Goal: Communication & Community: Answer question/provide support

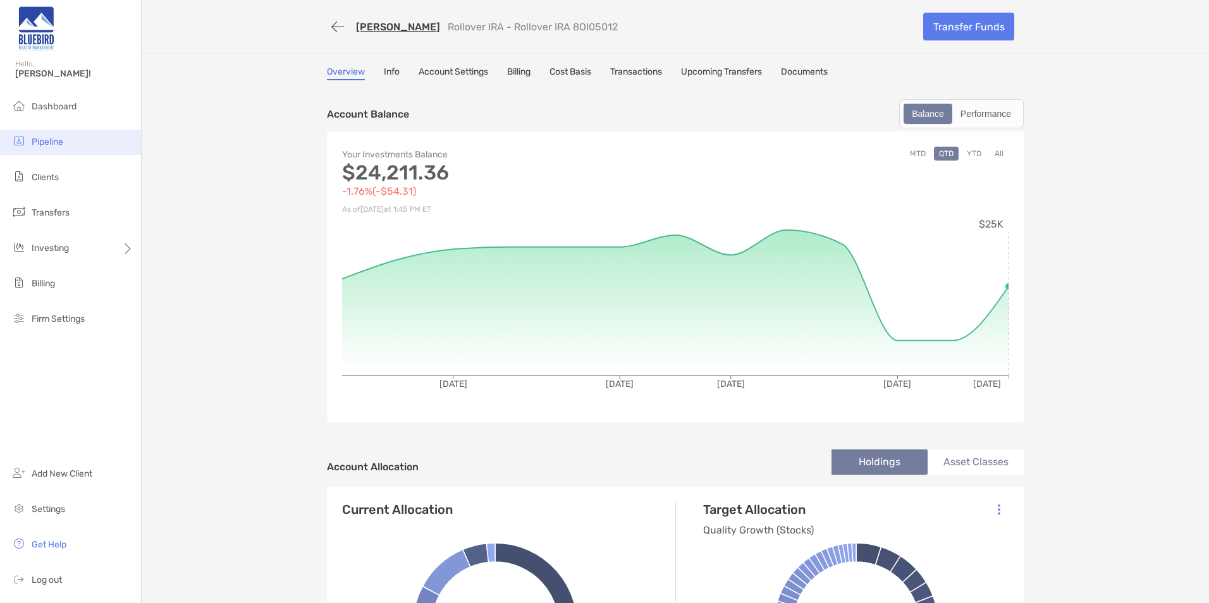
click at [54, 140] on span "Pipeline" at bounding box center [48, 142] width 32 height 11
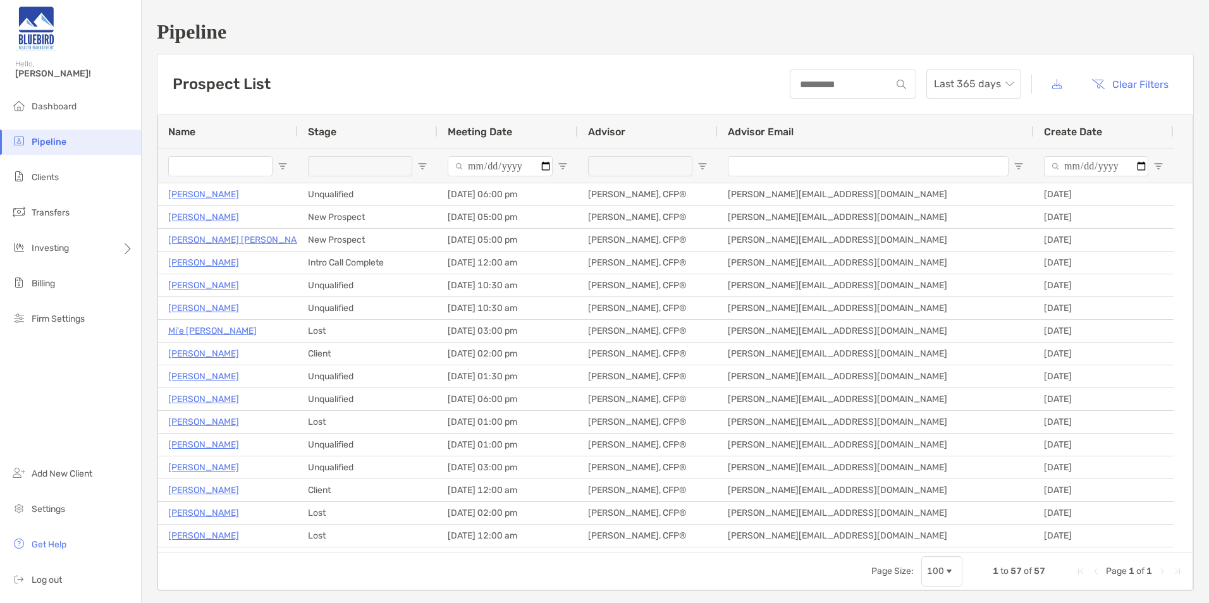
click at [210, 163] on input "Name Filter Input" at bounding box center [220, 166] width 104 height 20
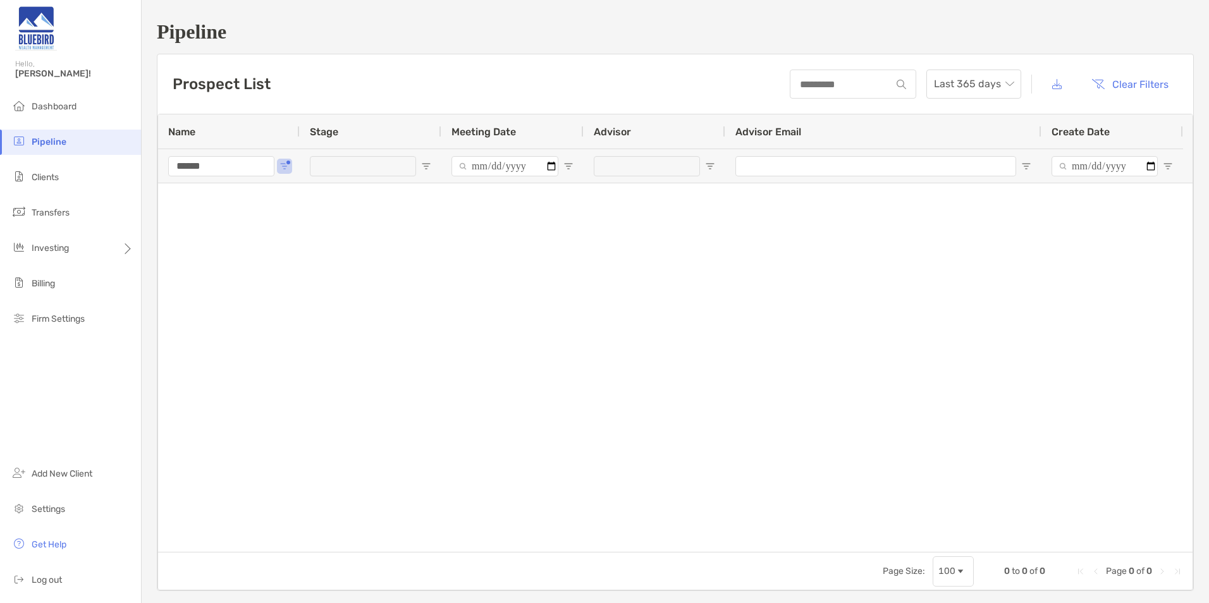
drag, startPoint x: 218, startPoint y: 163, endPoint x: 164, endPoint y: 160, distance: 53.8
click at [164, 160] on div "******" at bounding box center [229, 166] width 142 height 34
drag, startPoint x: 299, startPoint y: 252, endPoint x: 295, endPoint y: 245, distance: 8.5
click at [300, 252] on div at bounding box center [675, 367] width 1035 height 369
click at [219, 170] on input "***" at bounding box center [221, 166] width 106 height 20
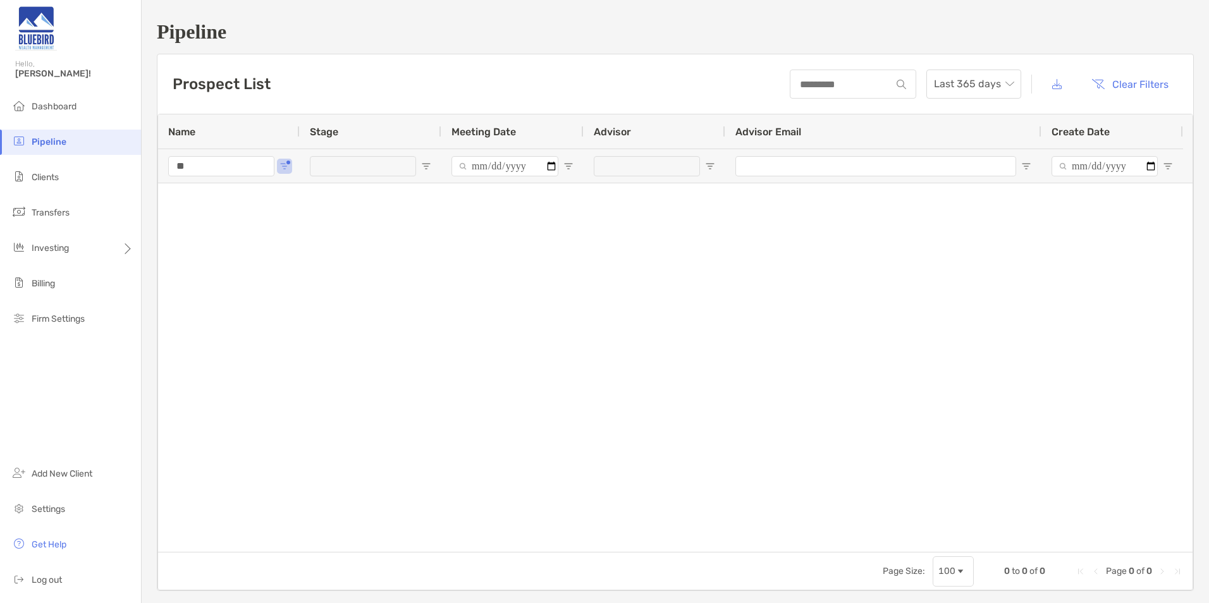
type input "*"
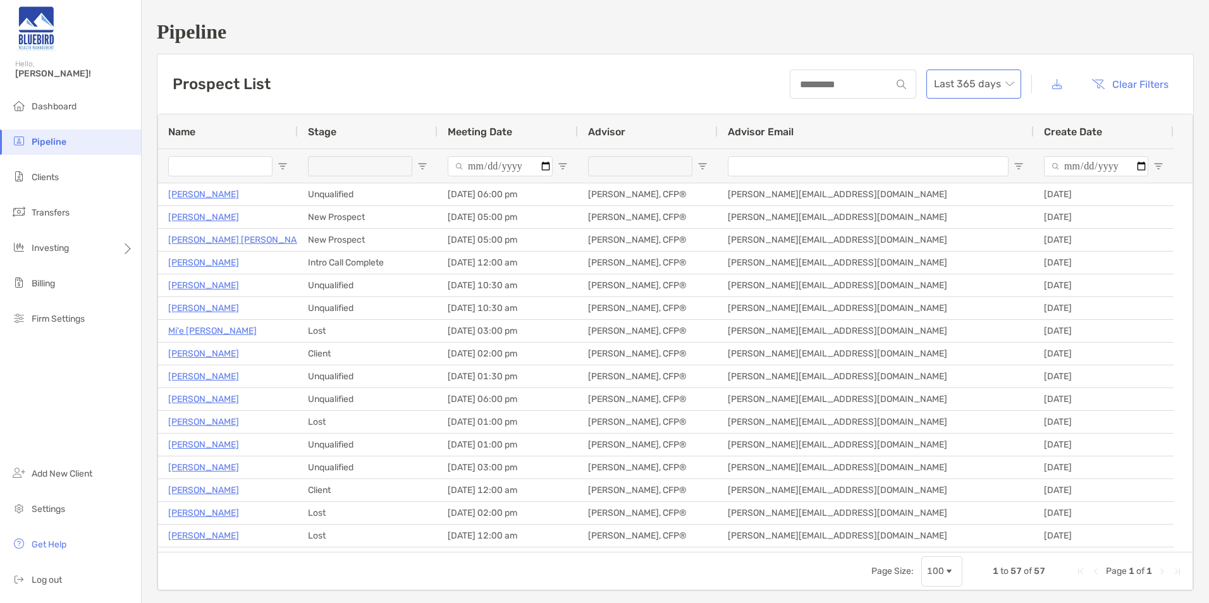
click at [972, 88] on span "Last 365 days" at bounding box center [974, 84] width 80 height 28
click at [968, 183] on div "2024" at bounding box center [964, 189] width 75 height 16
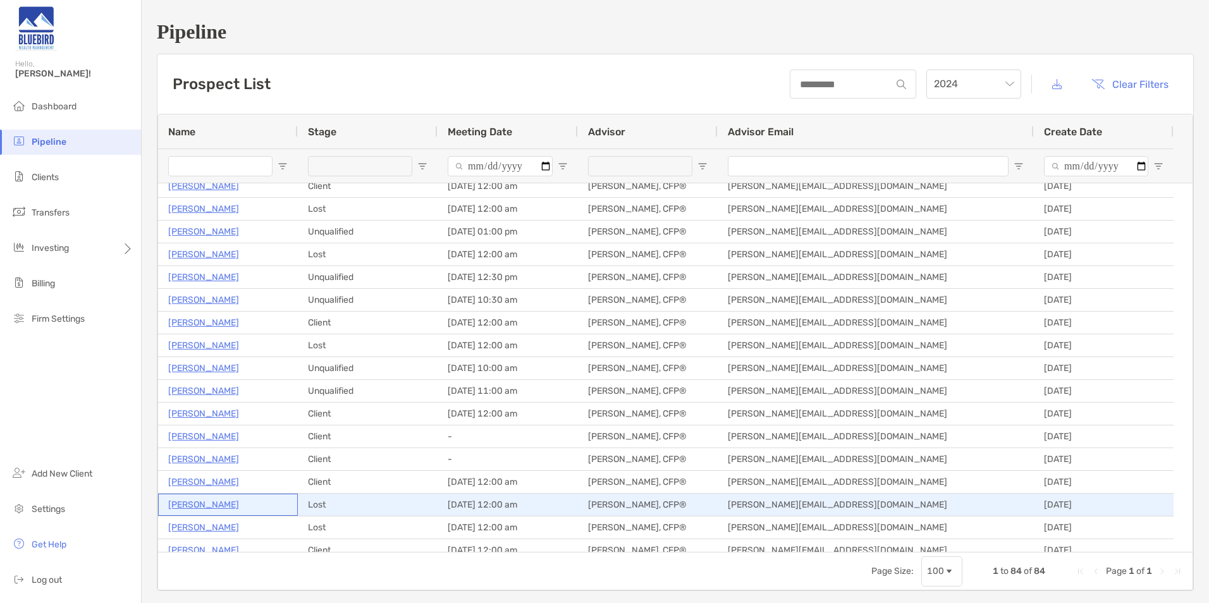
click at [210, 503] on p "[PERSON_NAME]" at bounding box center [203, 505] width 71 height 16
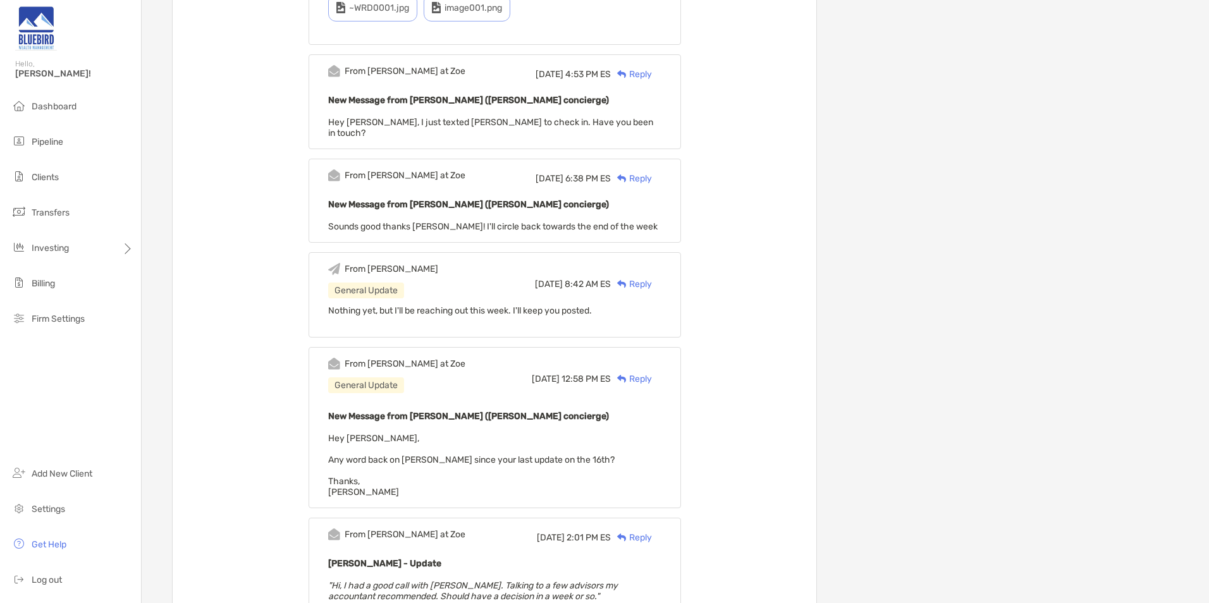
scroll to position [1609, 0]
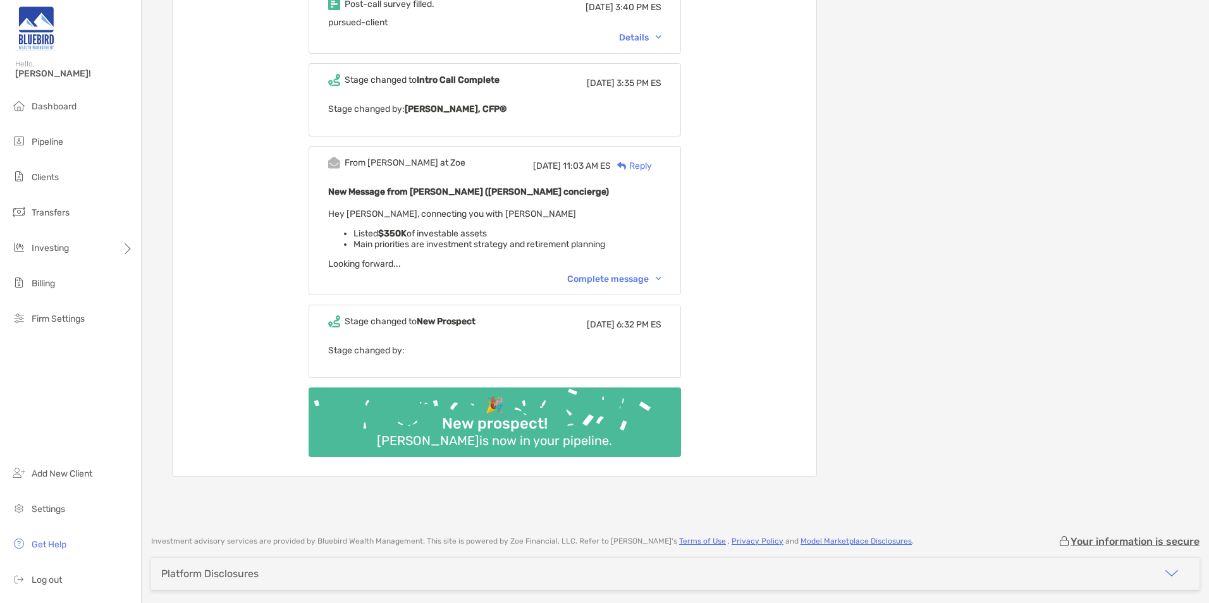
click at [646, 274] on div "Complete message" at bounding box center [614, 279] width 94 height 11
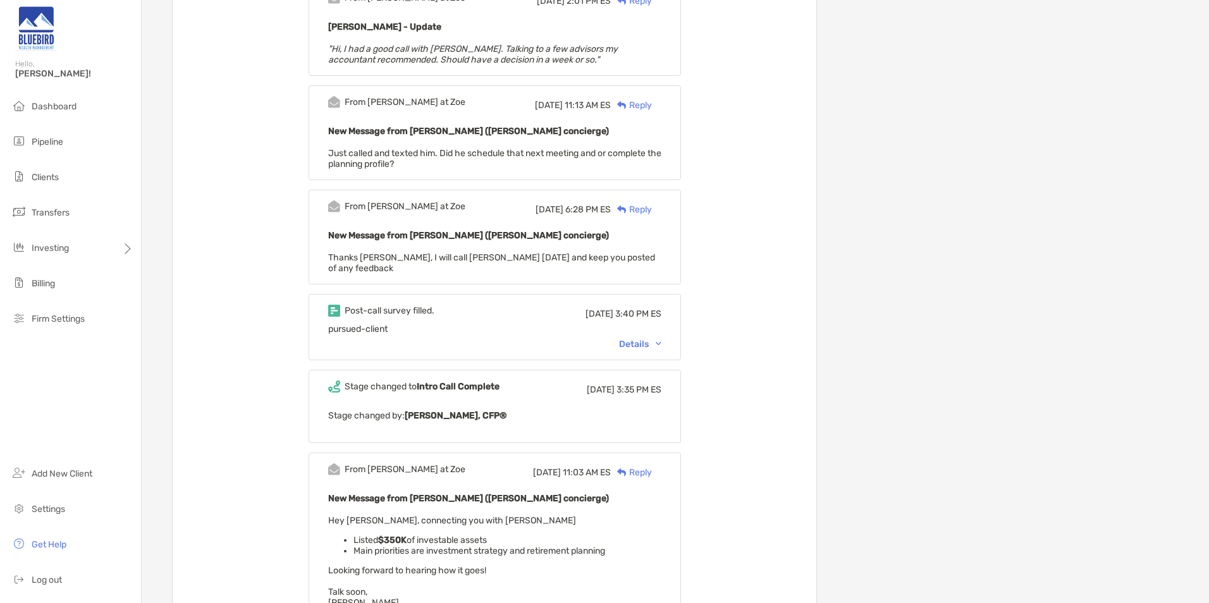
scroll to position [1293, 0]
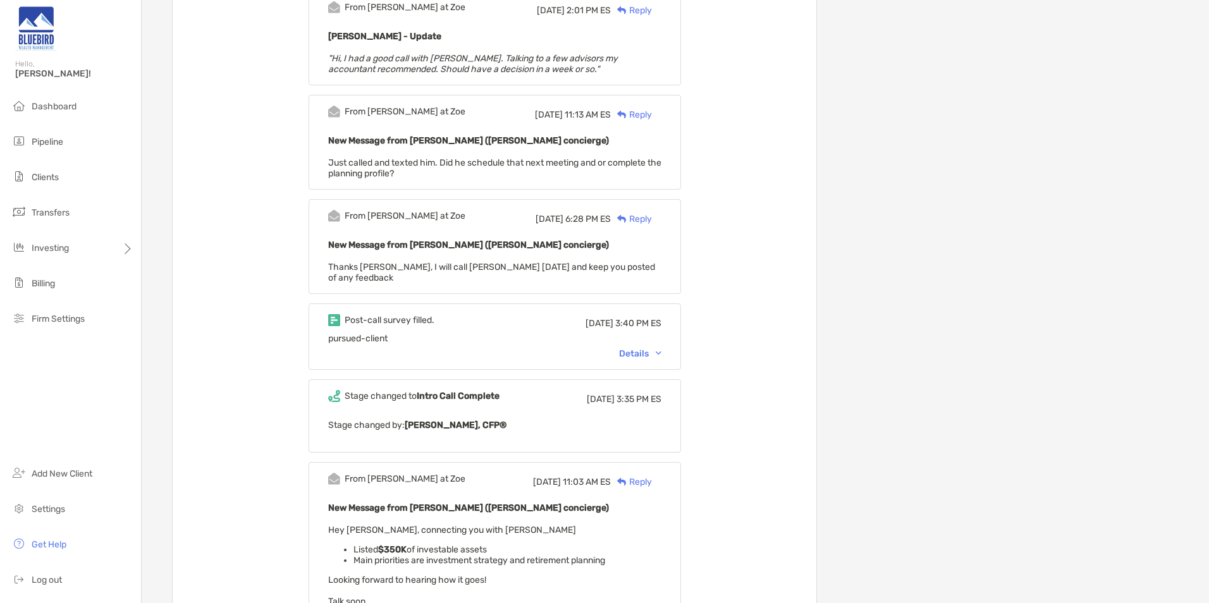
click at [474, 237] on div "New Message from Paul Cipollaro (Zoe concierge) Thanks Keith, I will call Thoma…" at bounding box center [494, 260] width 333 height 46
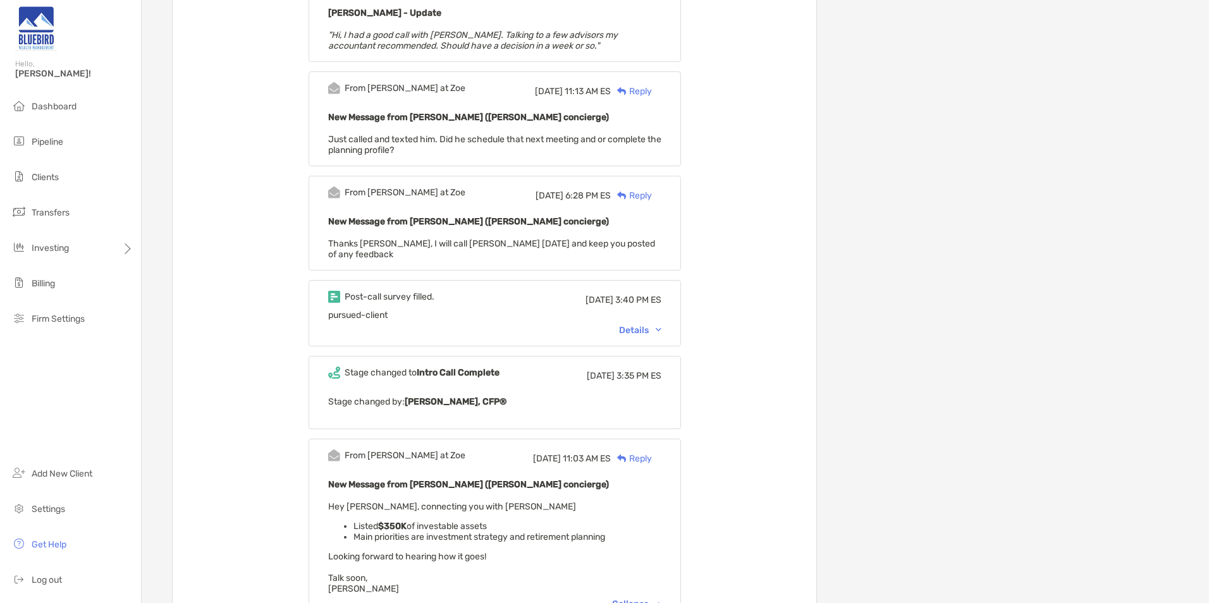
scroll to position [1287, 0]
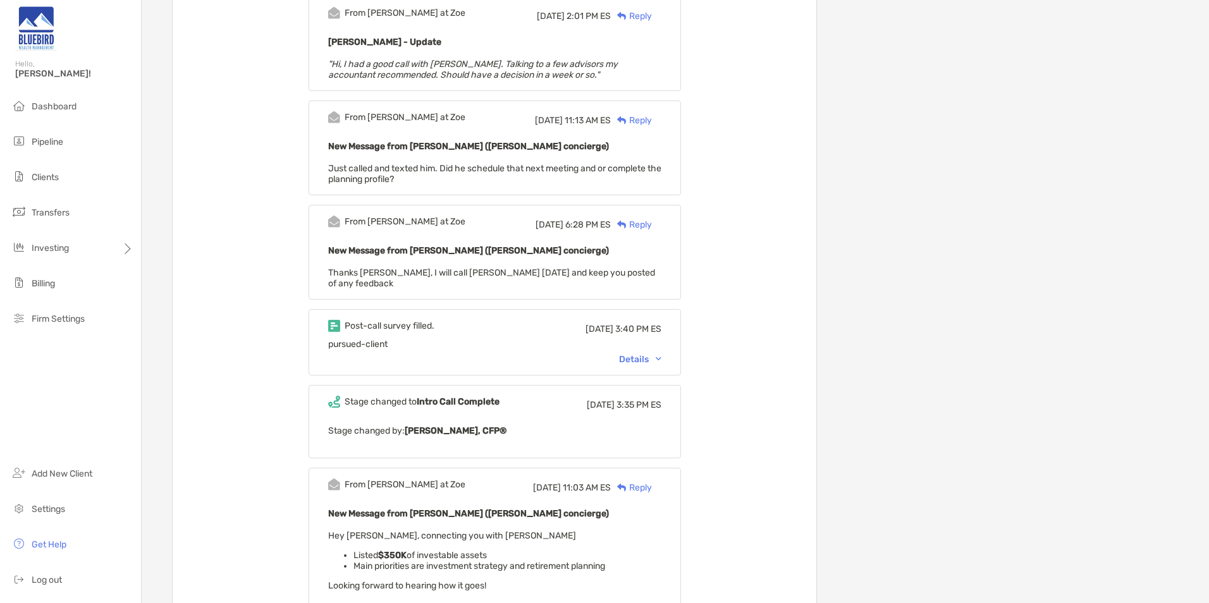
click at [656, 354] on div "Details" at bounding box center [640, 359] width 42 height 11
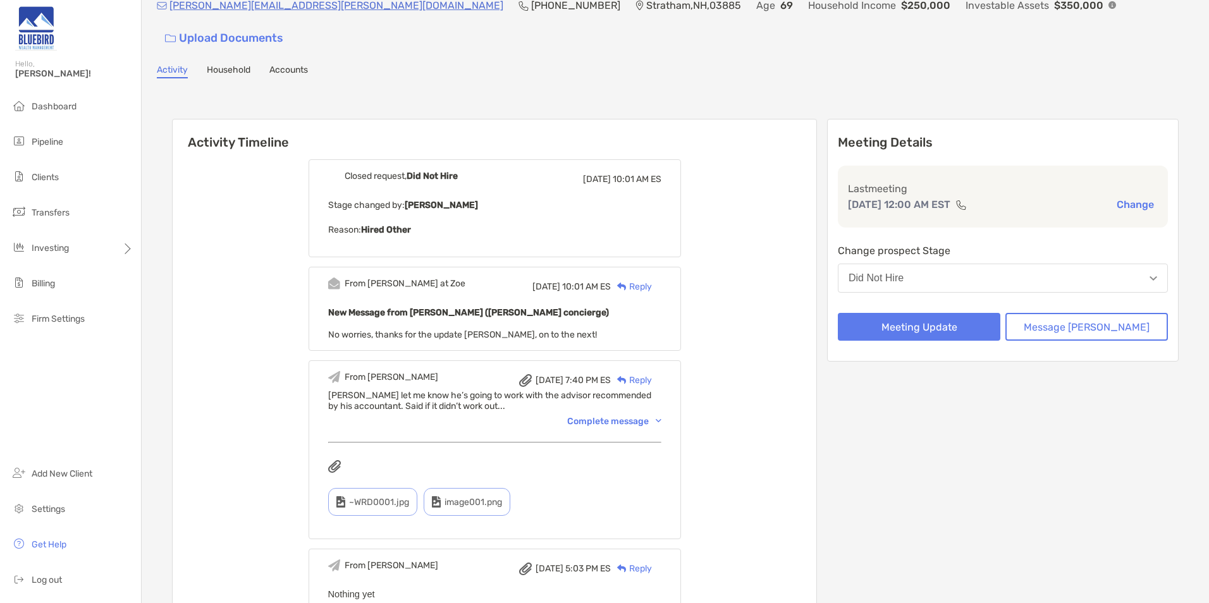
scroll to position [0, 0]
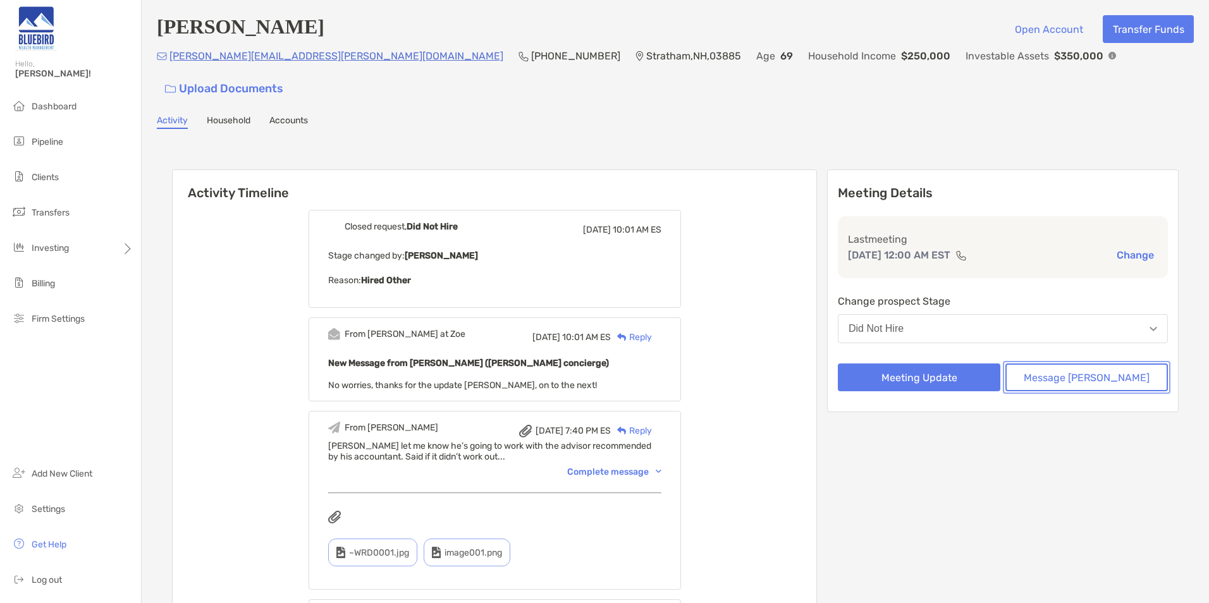
click at [1089, 364] on button "Message Zoe" at bounding box center [1087, 378] width 163 height 28
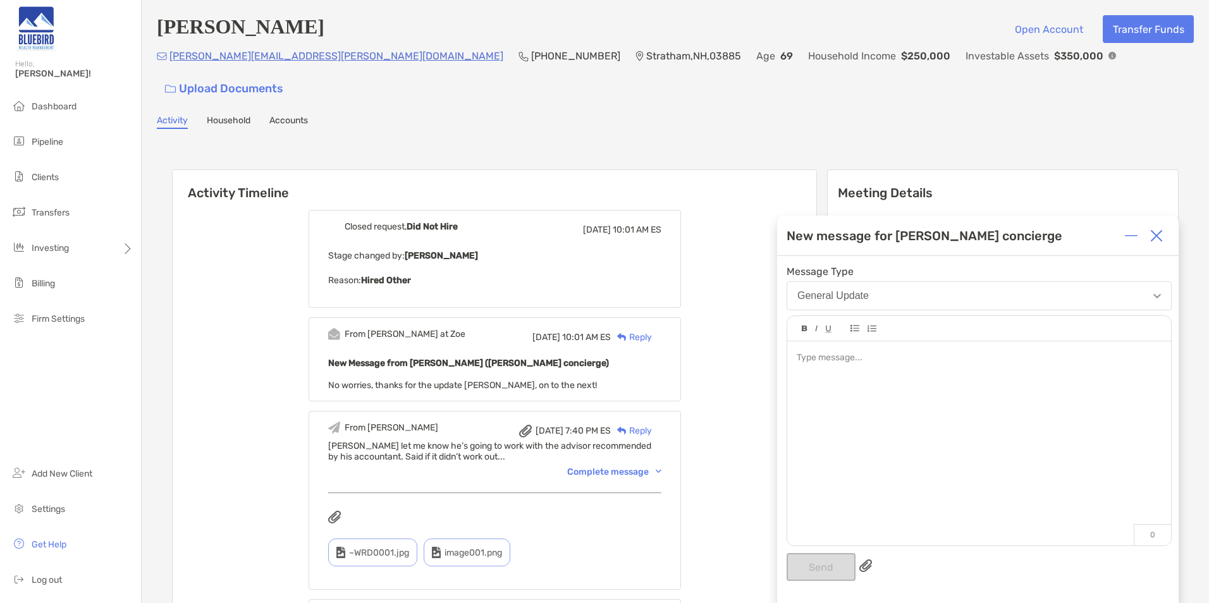
click at [920, 428] on div at bounding box center [979, 438] width 384 height 192
click at [756, 27] on div "Thomas Risberg Open Account Transfer Funds" at bounding box center [675, 29] width 1037 height 28
click at [887, 379] on div at bounding box center [979, 438] width 384 height 192
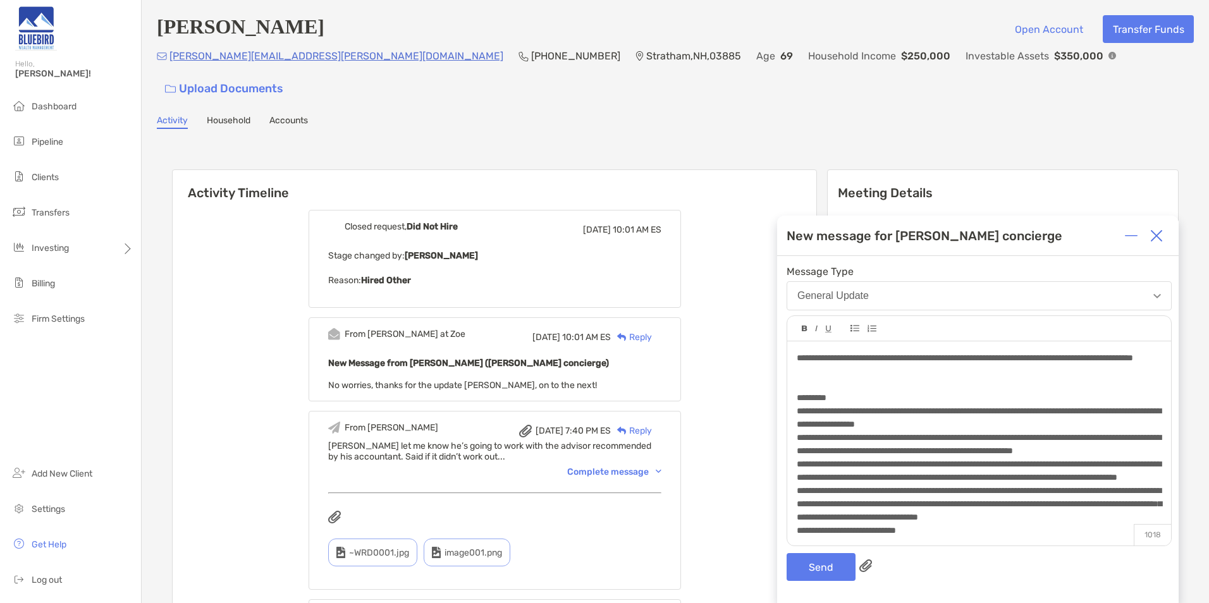
click at [827, 378] on div at bounding box center [979, 371] width 364 height 13
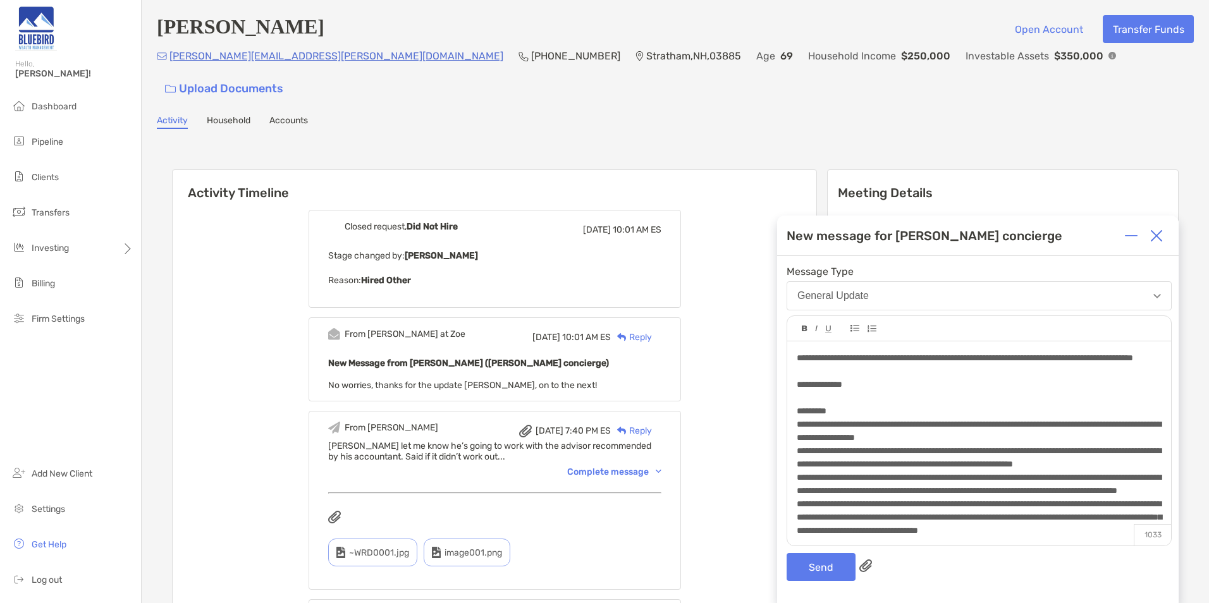
scroll to position [124, 0]
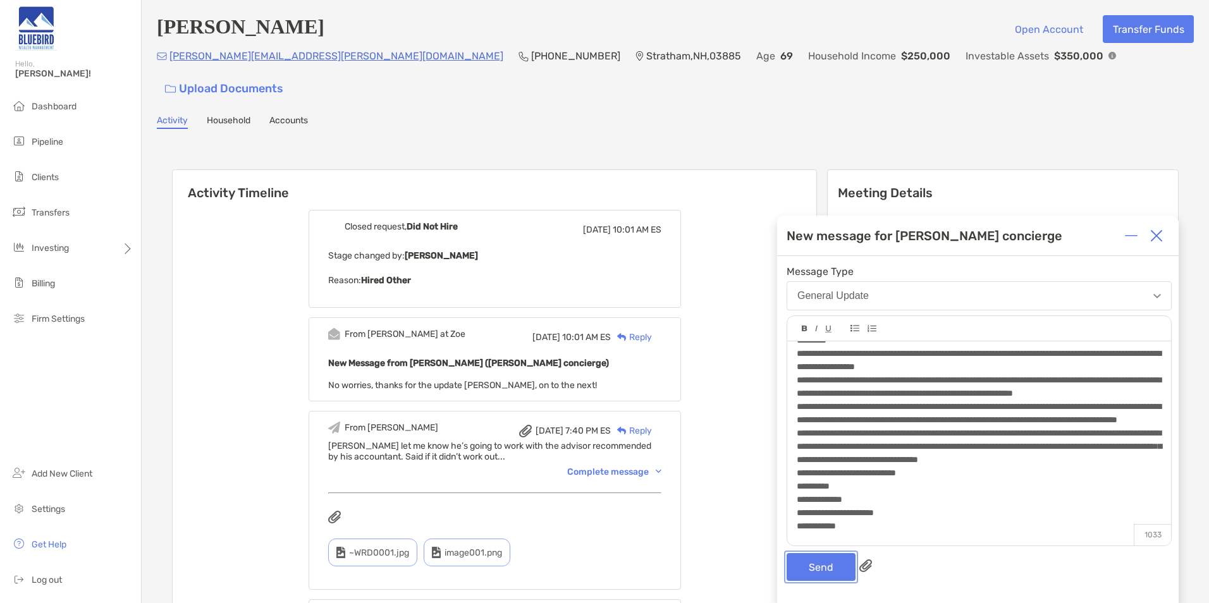
click at [822, 563] on button "Send" at bounding box center [821, 567] width 69 height 28
